Goal: Subscribe to service/newsletter

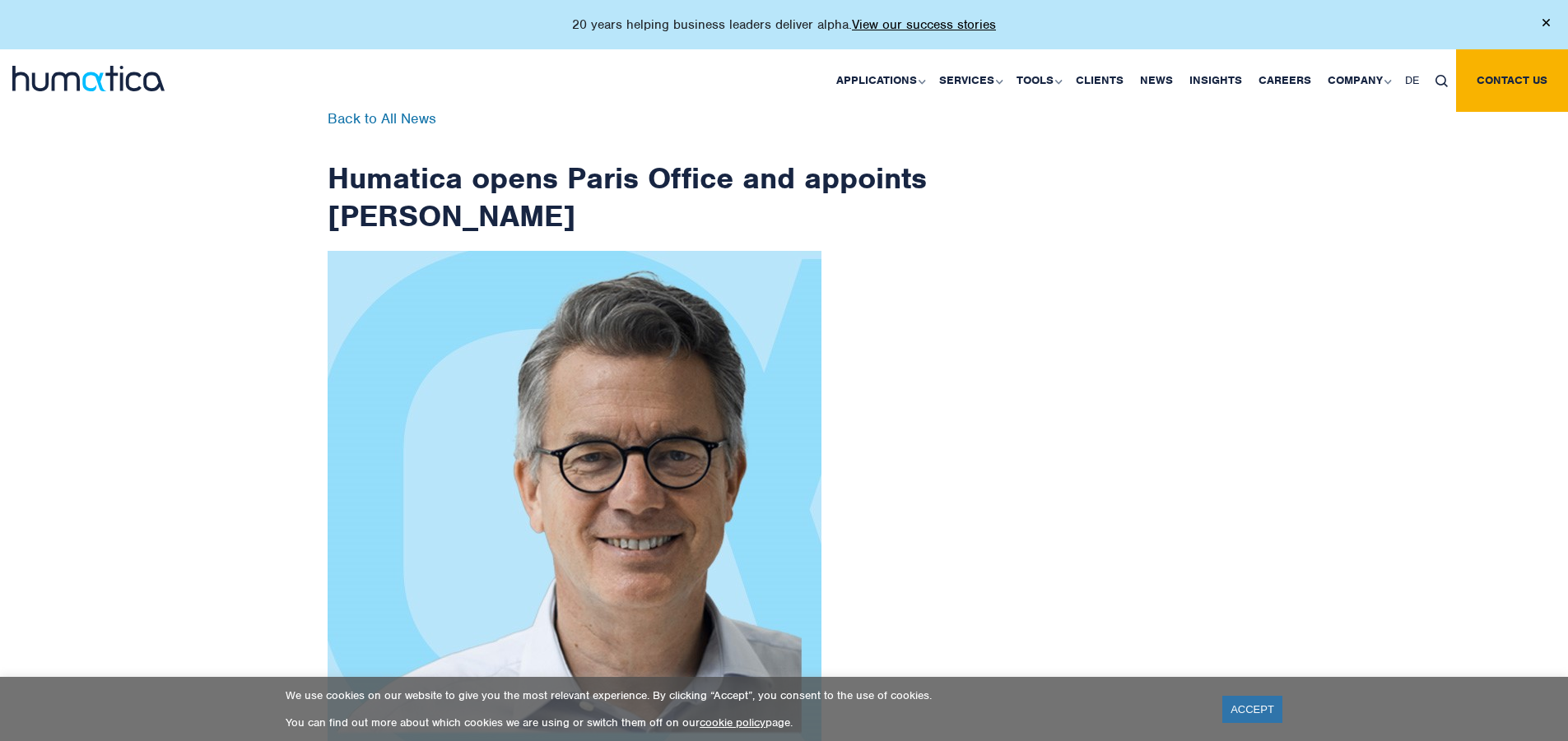
scroll to position [2625, 0]
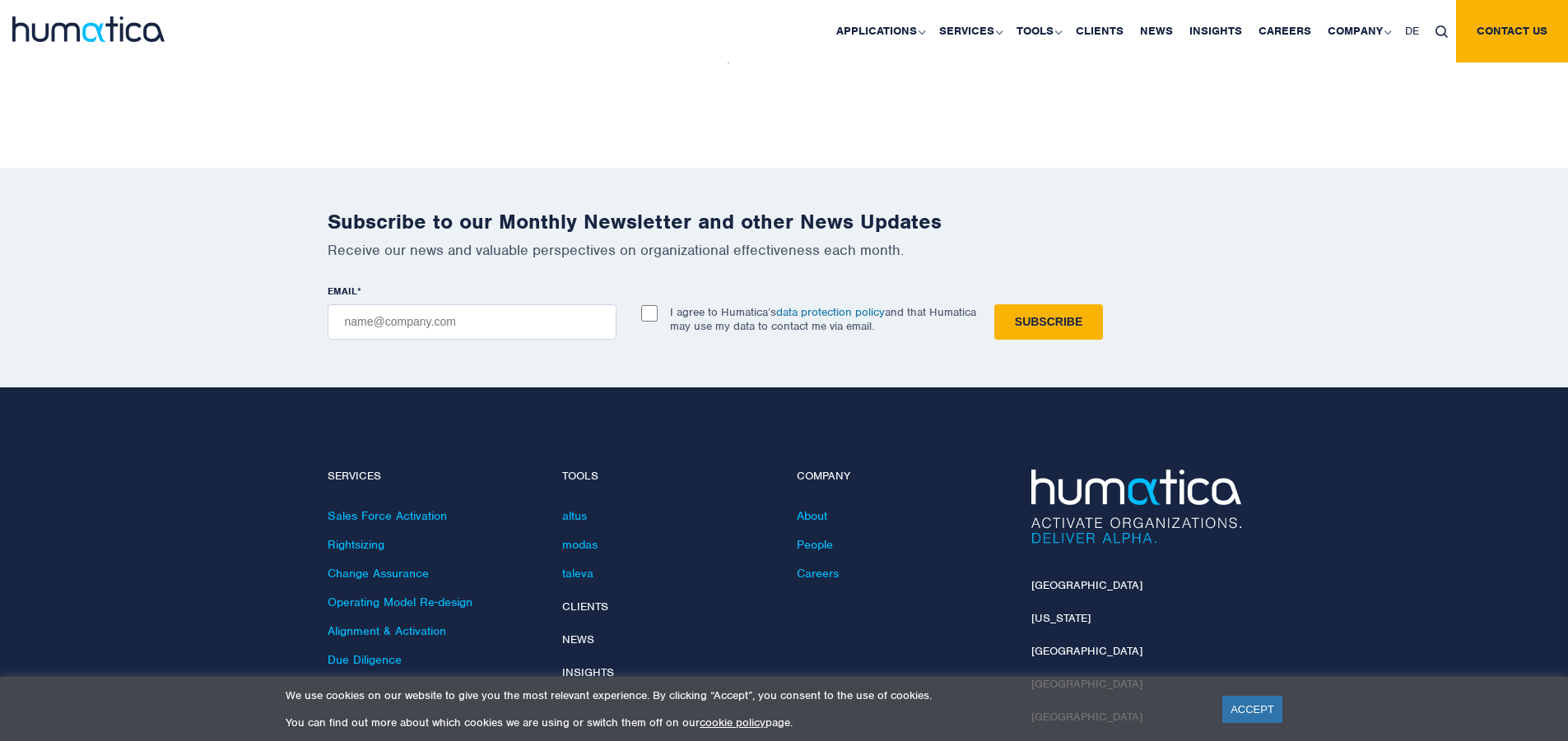
checkbox input "true"
type input "[EMAIL_ADDRESS][DOMAIN_NAME]"
click at [994, 305] on input "Subscribe" at bounding box center [1048, 322] width 109 height 35
